Goal: Find contact information: Find contact information

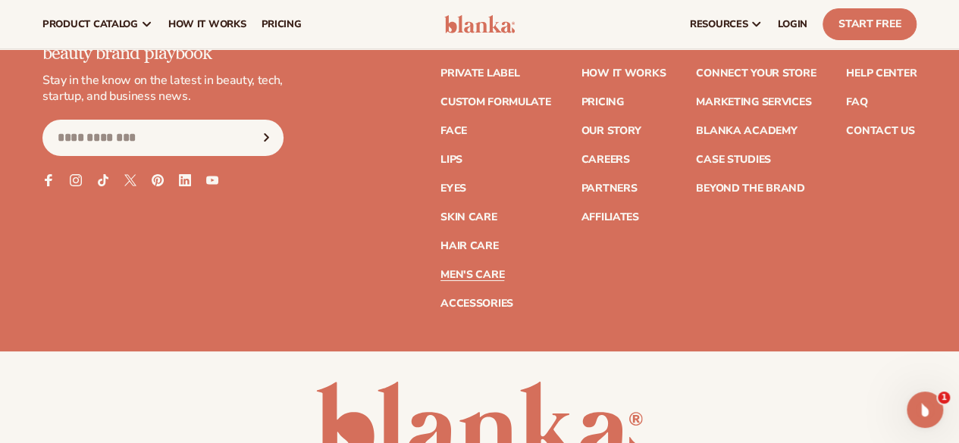
scroll to position [5674, 0]
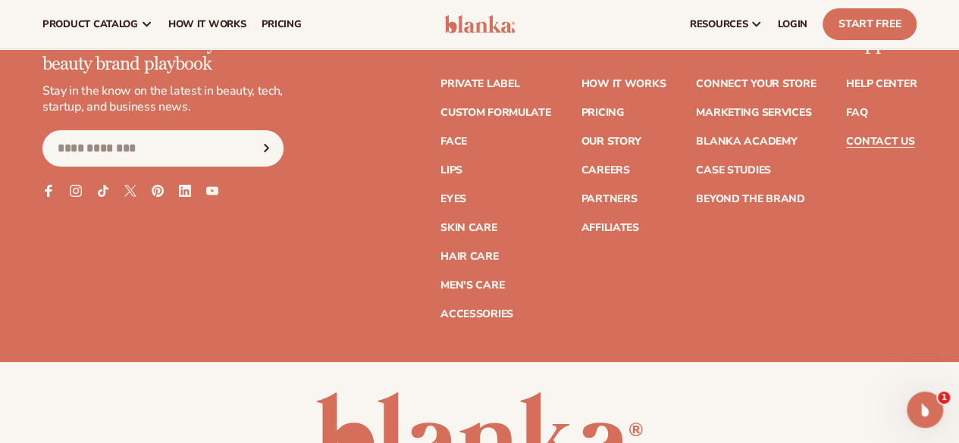
click at [865, 147] on link "Contact Us" at bounding box center [880, 141] width 68 height 11
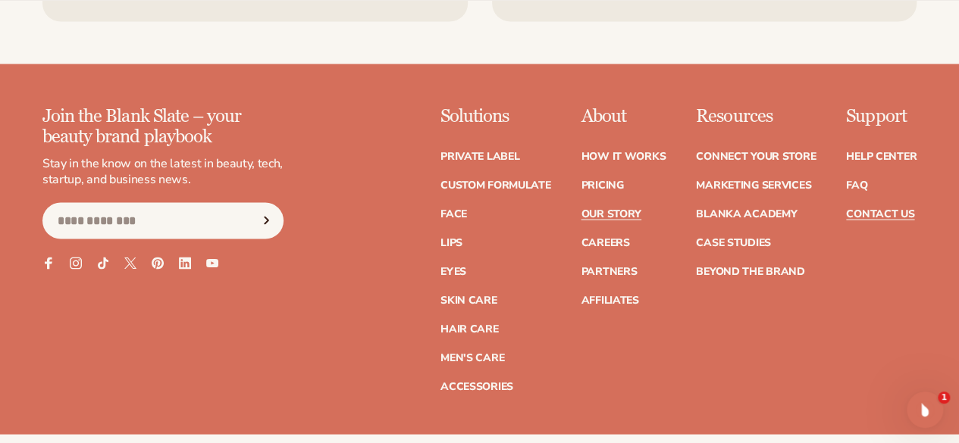
scroll to position [1346, 0]
